Goal: Check status: Check status

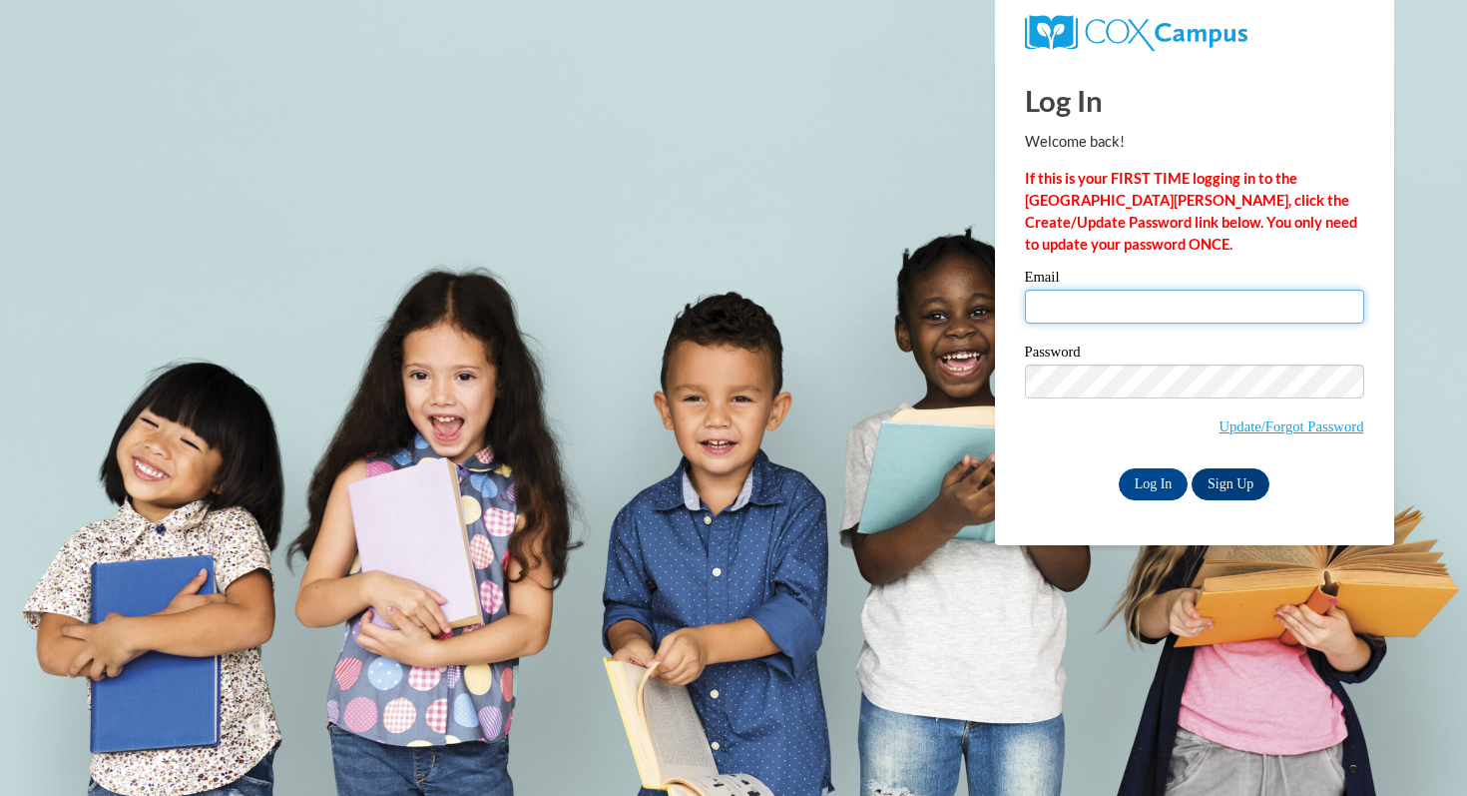
click at [1188, 313] on input "Email" at bounding box center [1194, 306] width 339 height 34
type input "[EMAIL_ADDRESS][DOMAIN_NAME]"
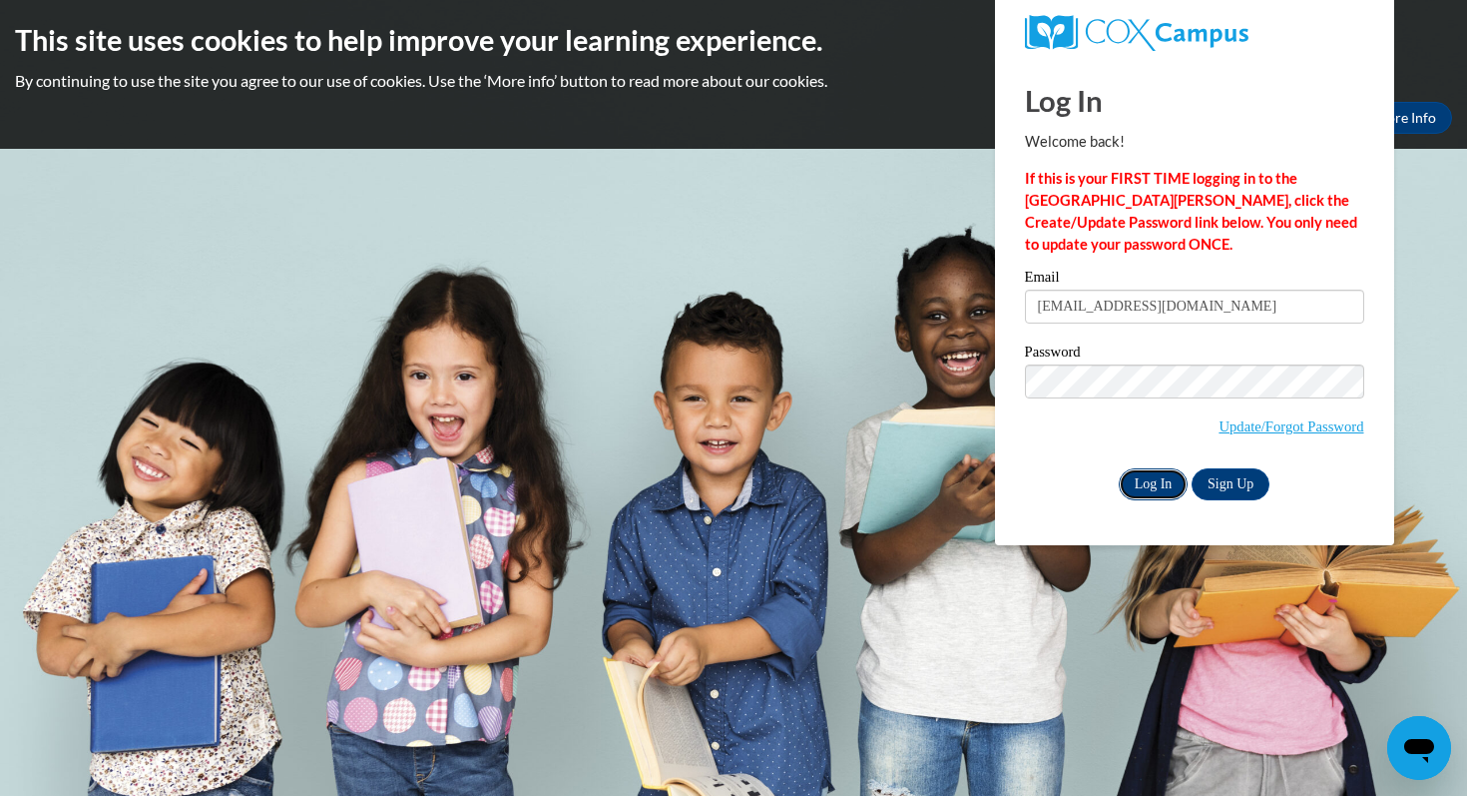
click at [1139, 482] on input "Log In" at bounding box center [1154, 484] width 70 height 32
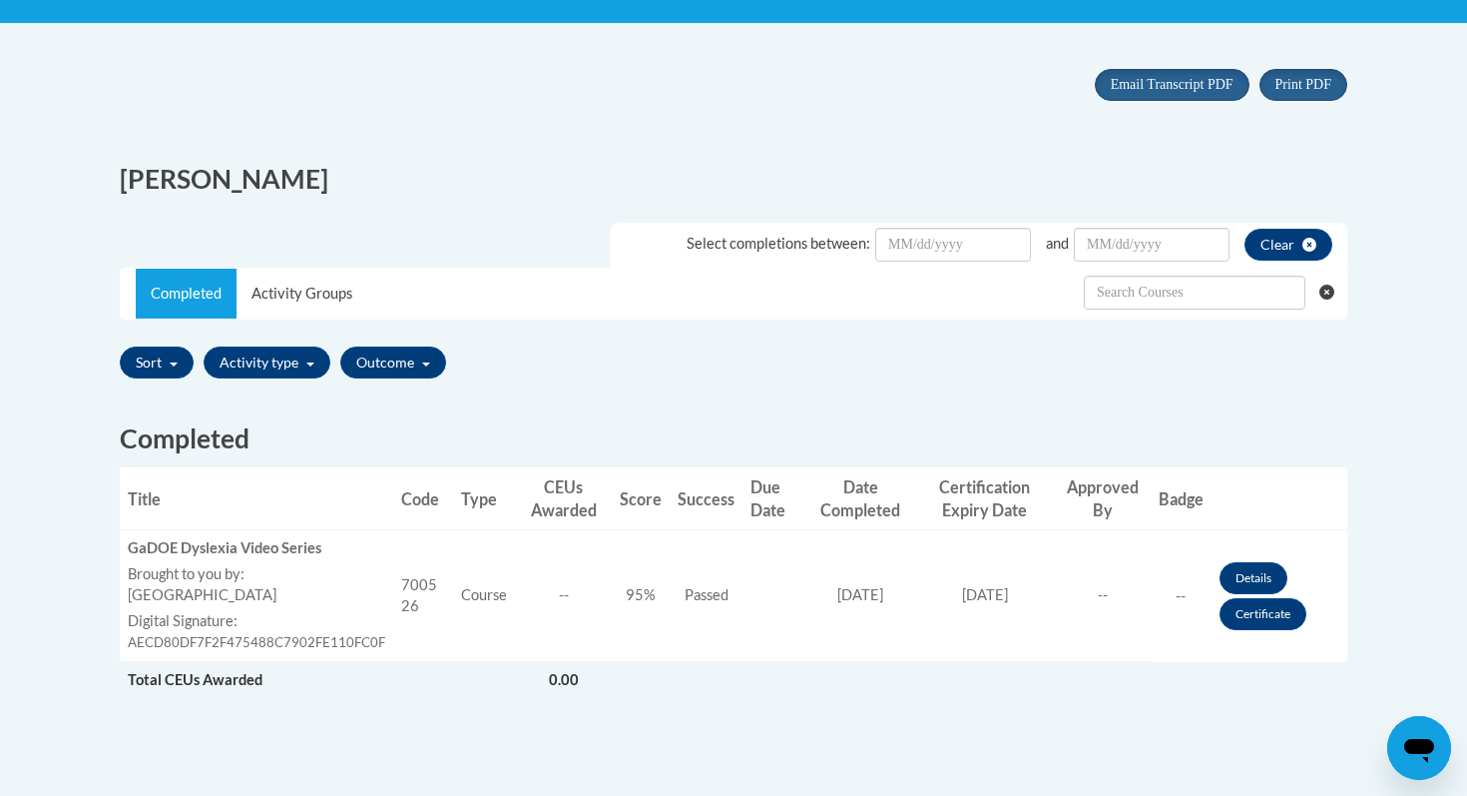
scroll to position [395, 0]
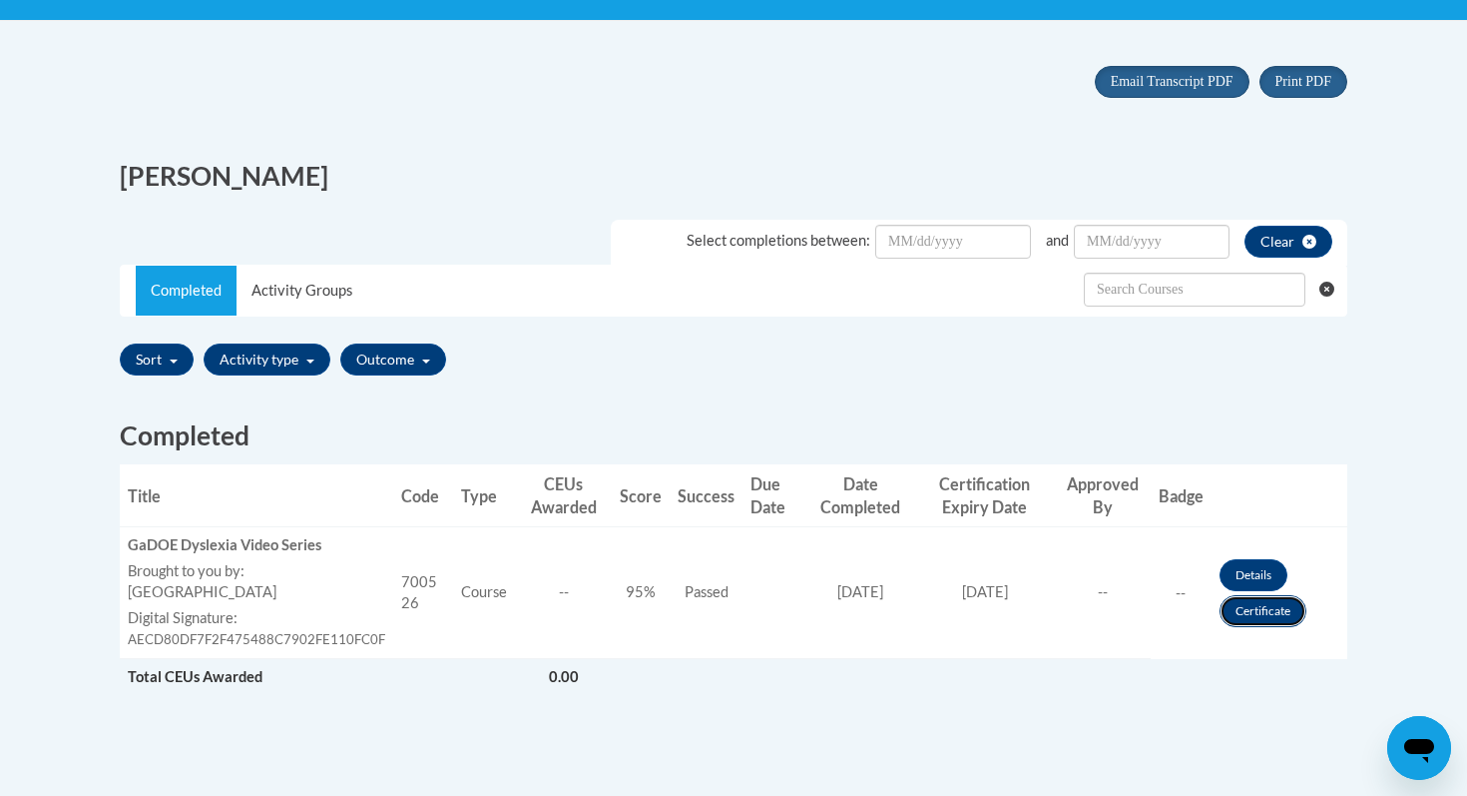
click at [1275, 616] on link "Certificate" at bounding box center [1263, 611] width 87 height 32
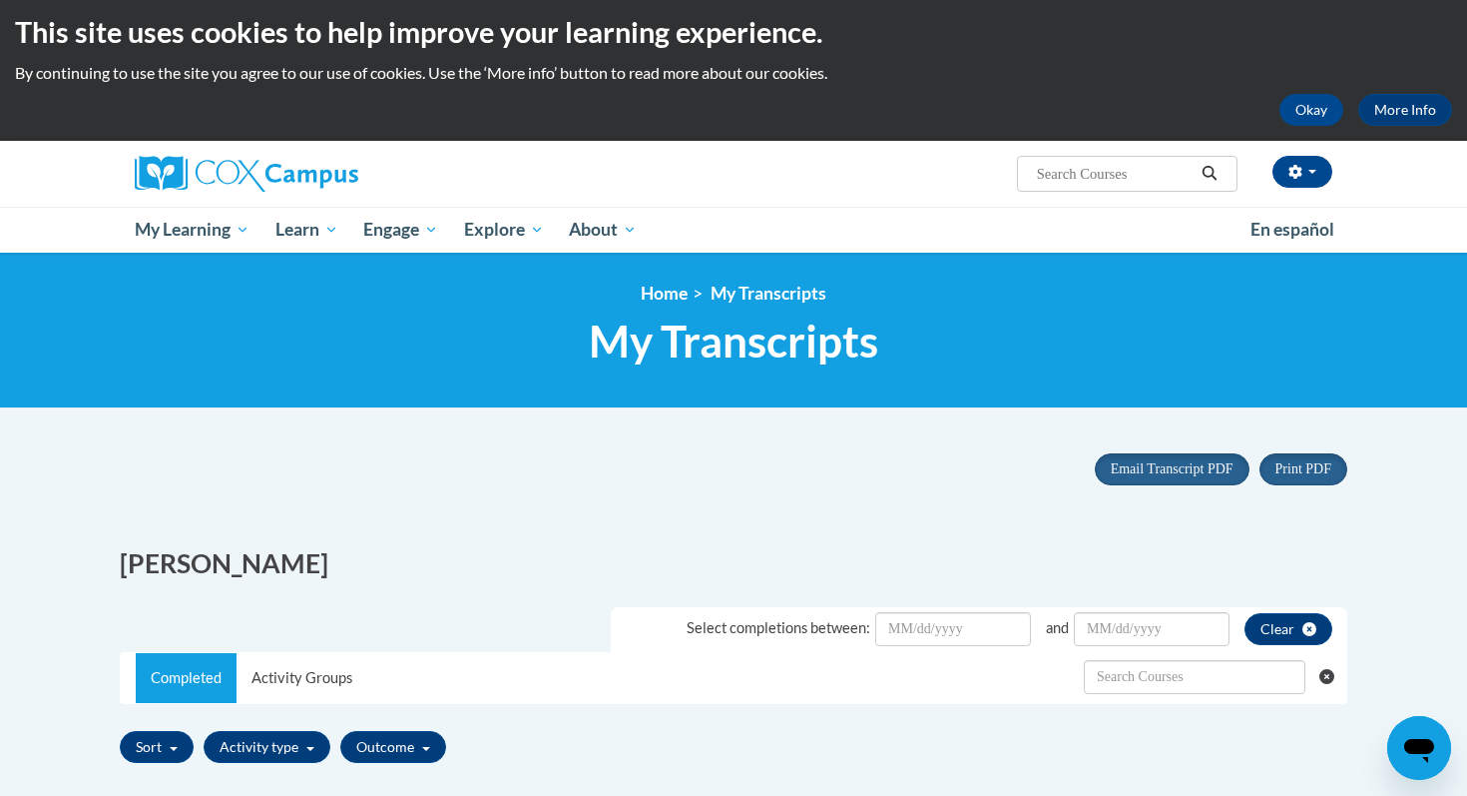
scroll to position [0, 0]
